Goal: Find specific page/section: Find specific page/section

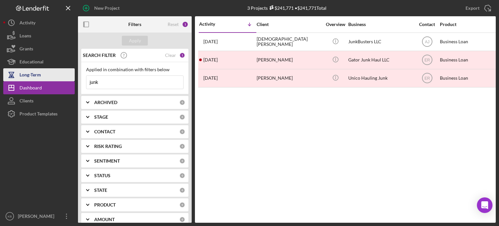
drag, startPoint x: 111, startPoint y: 84, endPoint x: 44, endPoint y: 75, distance: 67.9
click at [44, 75] on div "New Project 3 Projects $241,771 • $241,771 Total junk Export Icon/Export Filter…" at bounding box center [249, 111] width 493 height 223
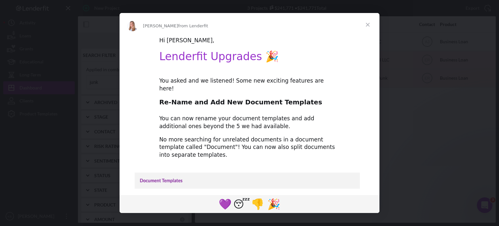
click at [367, 24] on span "Close" at bounding box center [367, 24] width 23 height 23
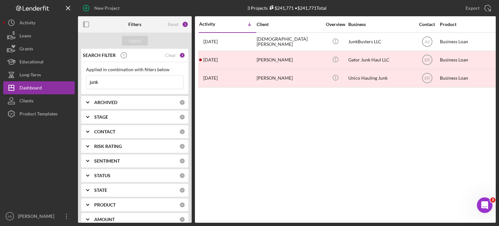
click at [123, 83] on input "junk" at bounding box center [134, 82] width 97 height 13
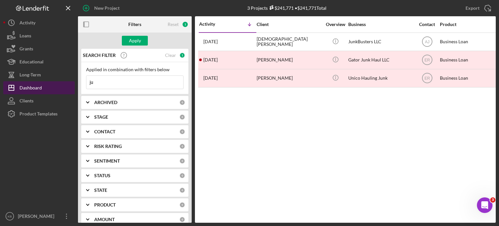
type input "j"
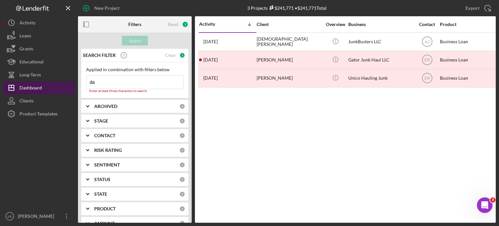
type input "d"
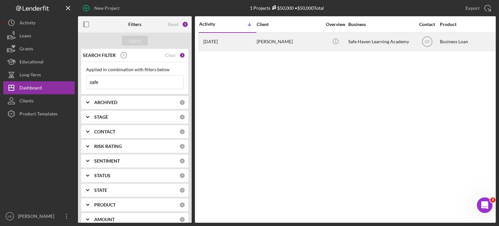
type input "safe"
click at [375, 42] on div "Safe Haven Learning Academy" at bounding box center [380, 41] width 65 height 17
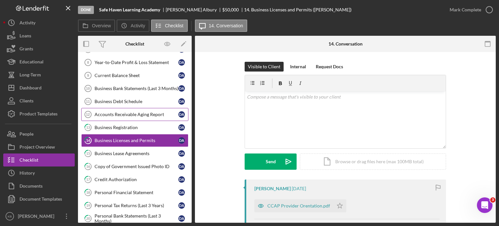
scroll to position [195, 0]
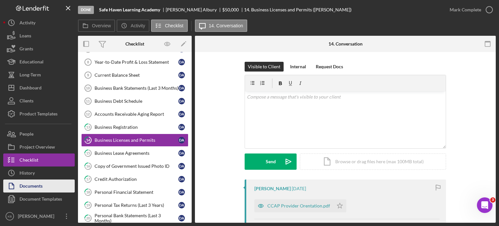
click at [31, 189] on div "Documents" at bounding box center [31, 186] width 23 height 15
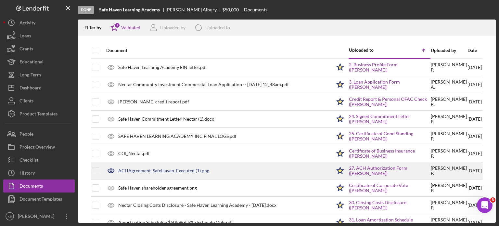
click at [162, 170] on div "ACHAgreement_SafeHaven_Executed (1).png" at bounding box center [163, 170] width 91 height 5
